Goal: Check status

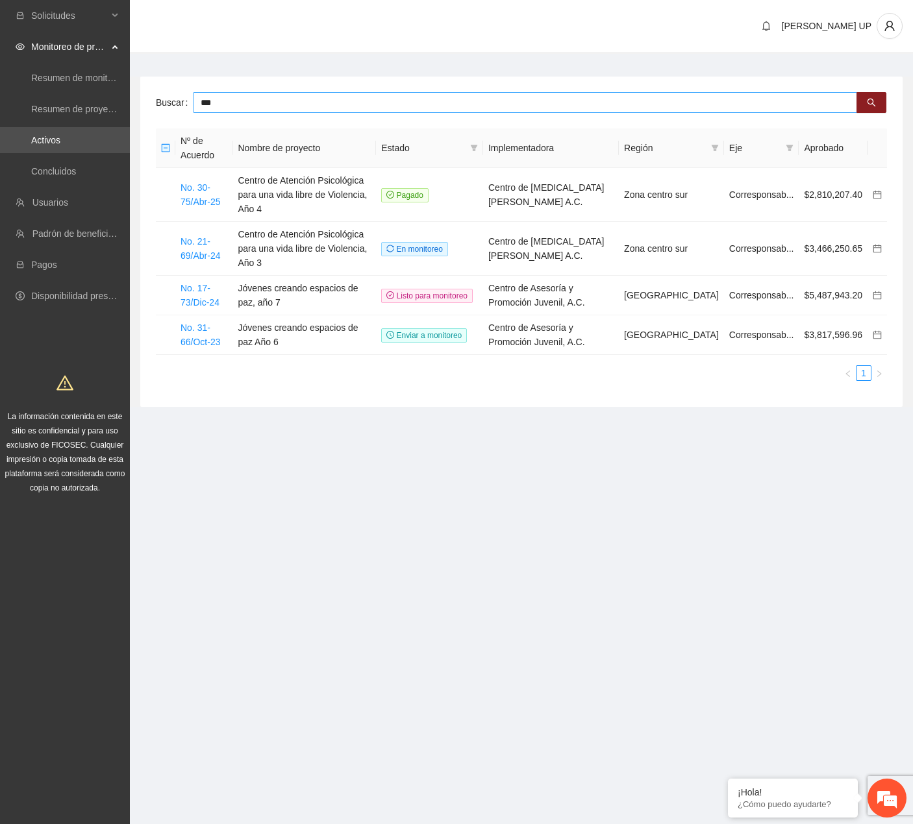
type input "***"
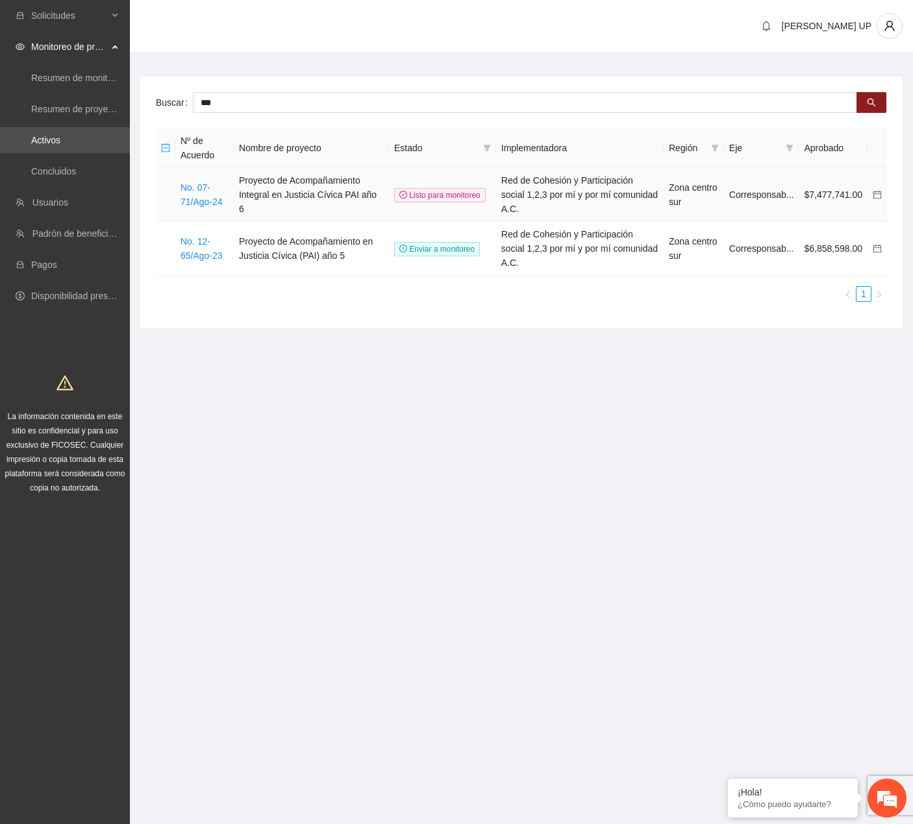
click at [202, 202] on td "No. 07-71/Ago-24" at bounding box center [204, 195] width 58 height 54
click at [200, 200] on link "No. 07-71/Ago-24" at bounding box center [201, 194] width 42 height 25
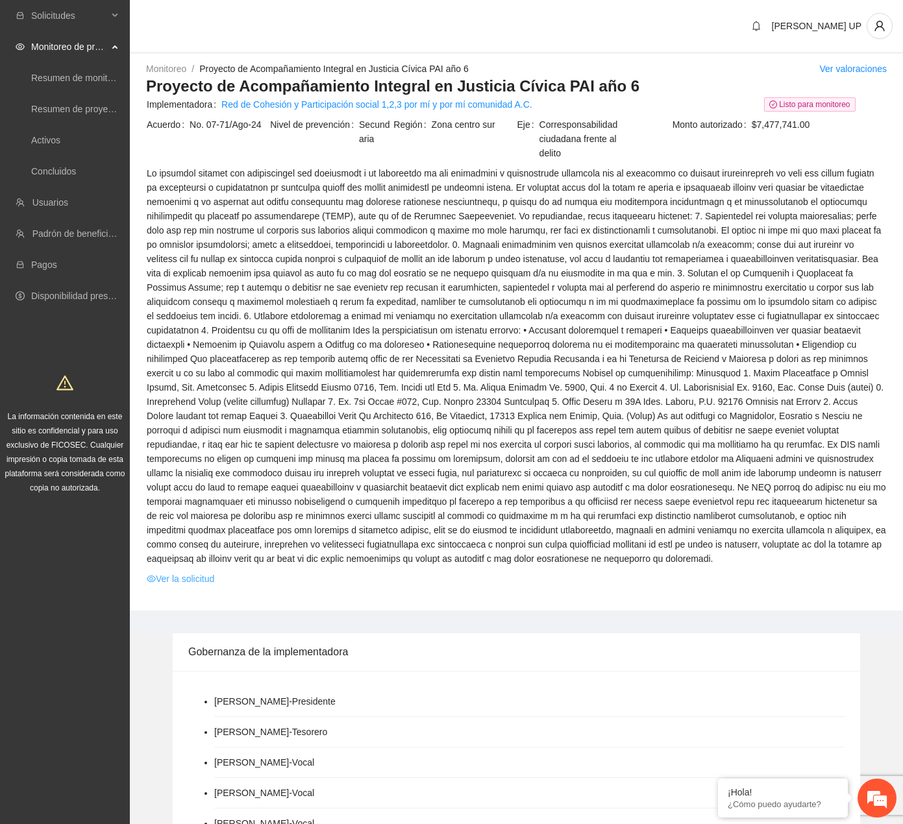
click at [179, 578] on link "Ver la solicitud" at bounding box center [181, 579] width 68 height 14
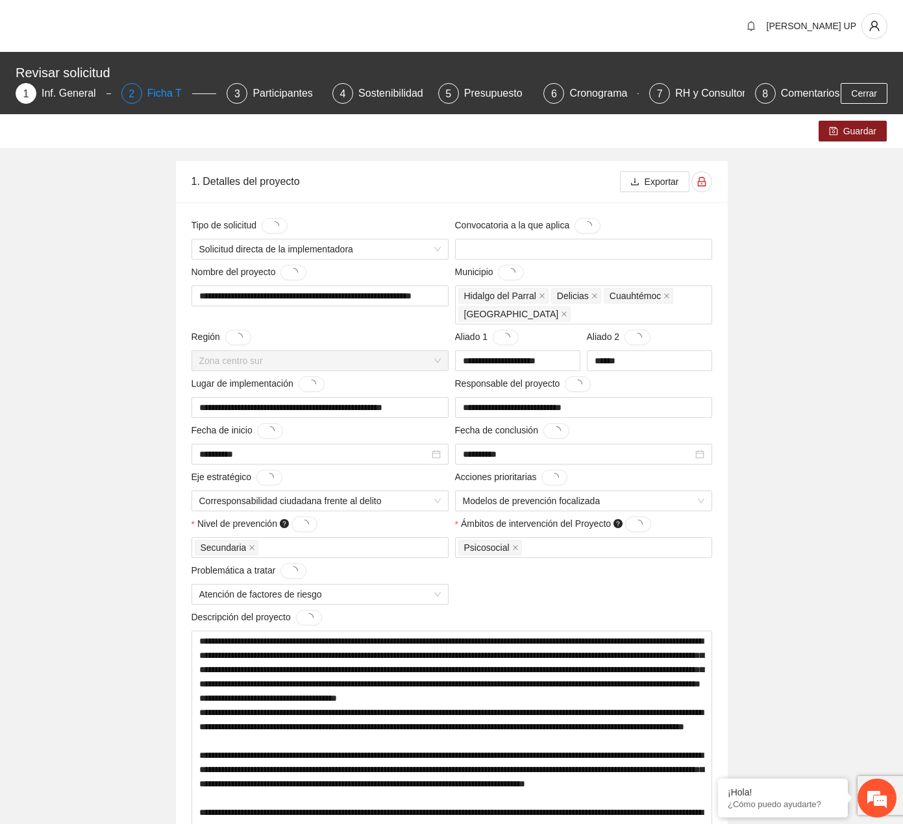
click at [173, 90] on div "Ficha T" at bounding box center [169, 93] width 45 height 21
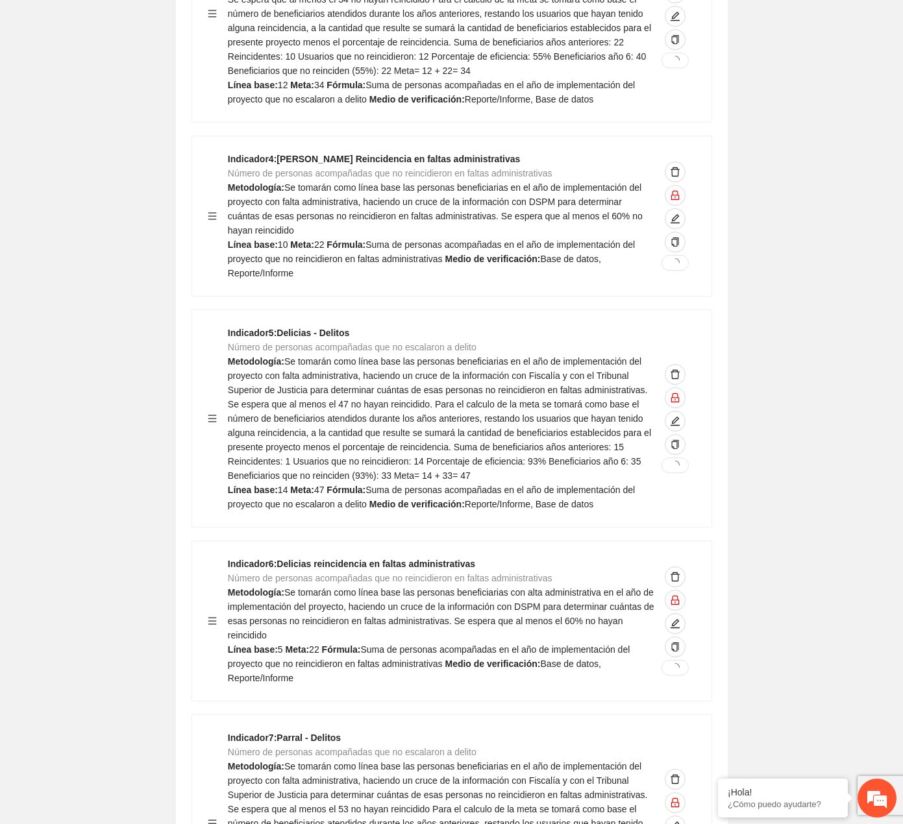
scroll to position [1233, 0]
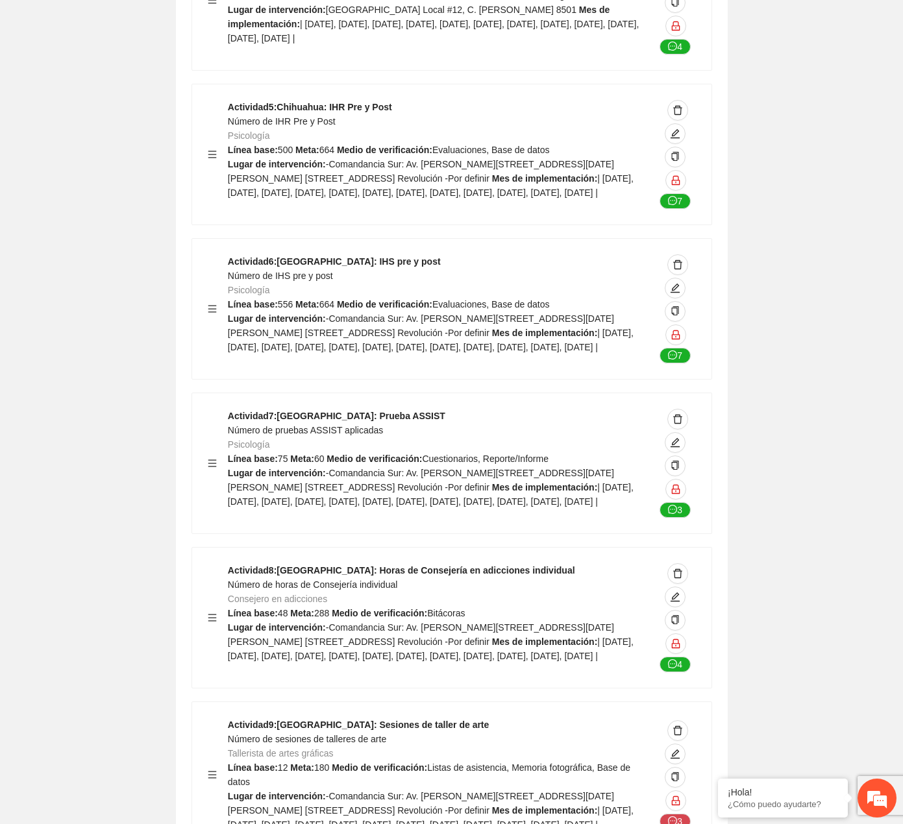
scroll to position [15861, 0]
